Goal: Task Accomplishment & Management: Manage account settings

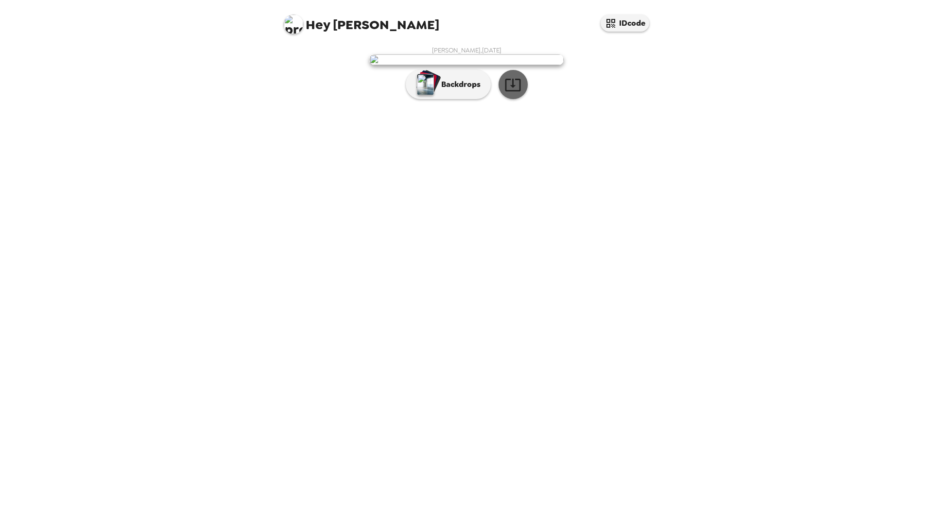
click at [520, 91] on icon "button" at bounding box center [513, 85] width 16 height 13
